Goal: Information Seeking & Learning: Understand process/instructions

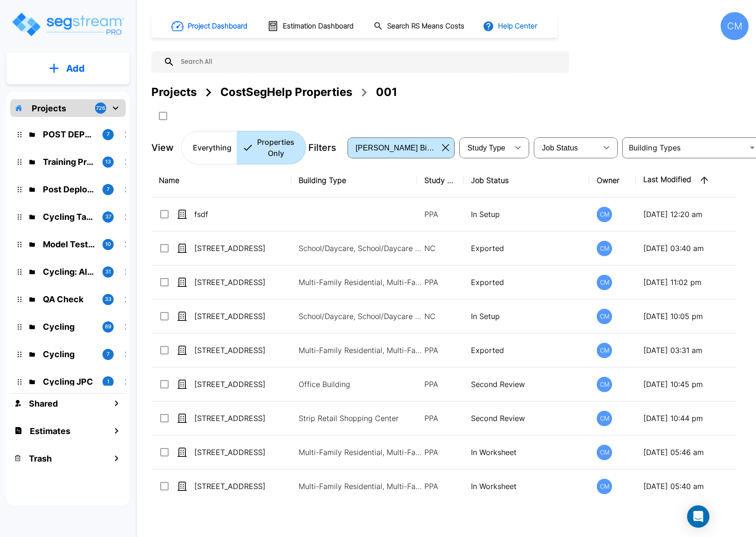
click at [507, 27] on button "Help Center" at bounding box center [511, 26] width 60 height 18
click at [513, 64] on link "How-To Videos" at bounding box center [527, 68] width 90 height 17
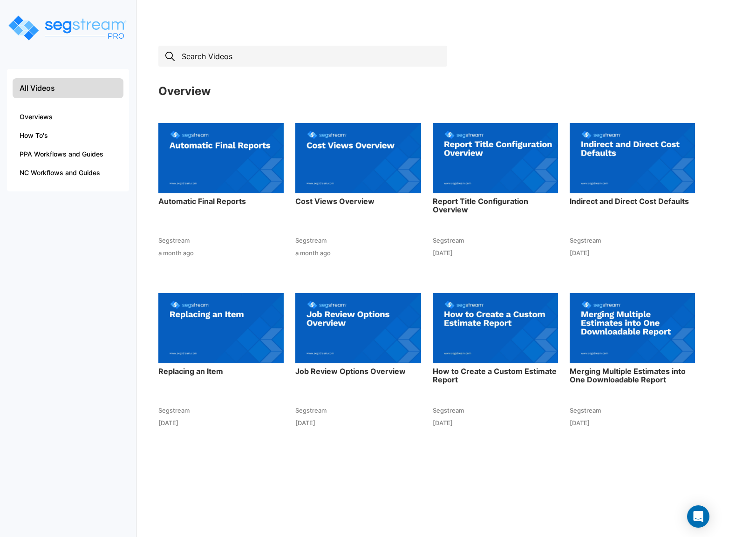
click at [188, 56] on input "text" at bounding box center [302, 56] width 289 height 21
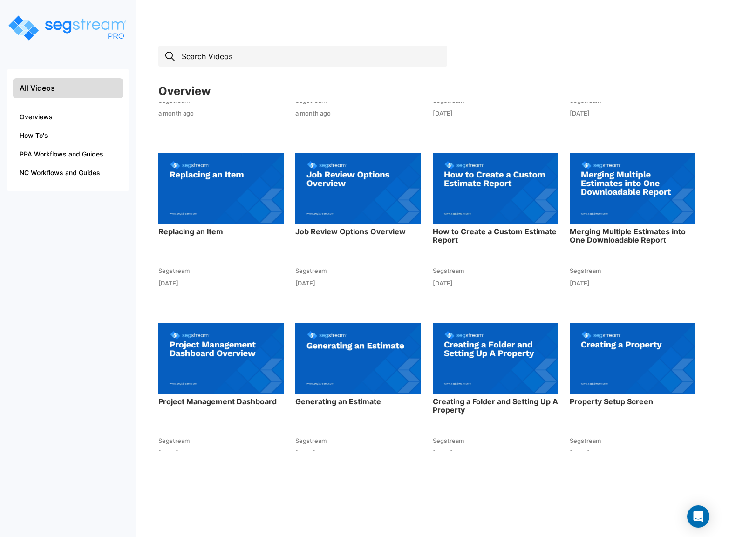
scroll to position [161, 0]
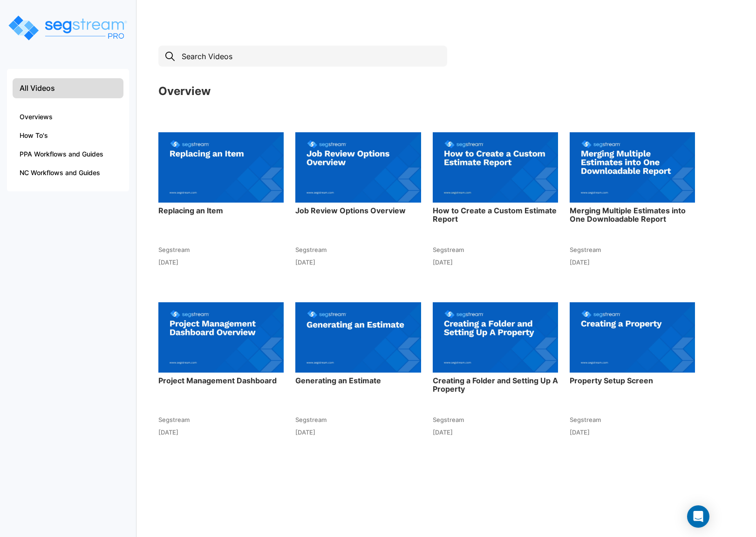
click at [332, 346] on img at bounding box center [357, 337] width 125 height 102
